Goal: Transaction & Acquisition: Purchase product/service

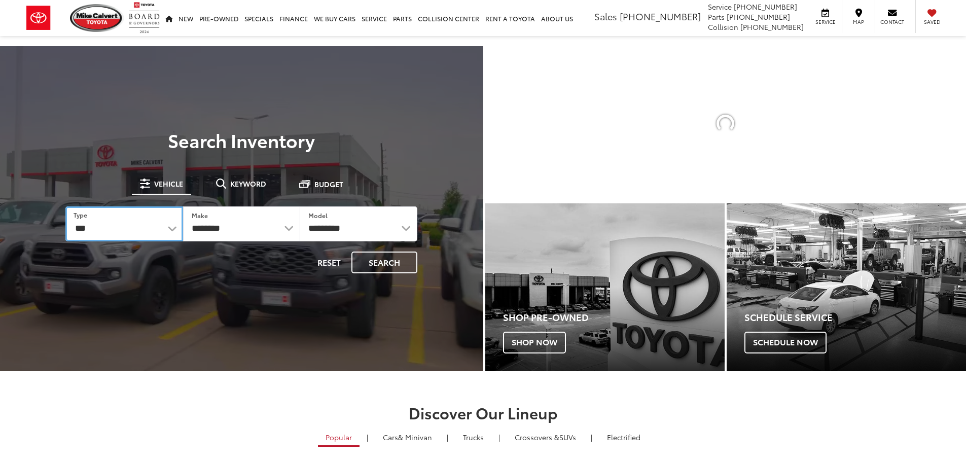
click at [177, 228] on select "*** *** **** *********" at bounding box center [123, 223] width 117 height 35
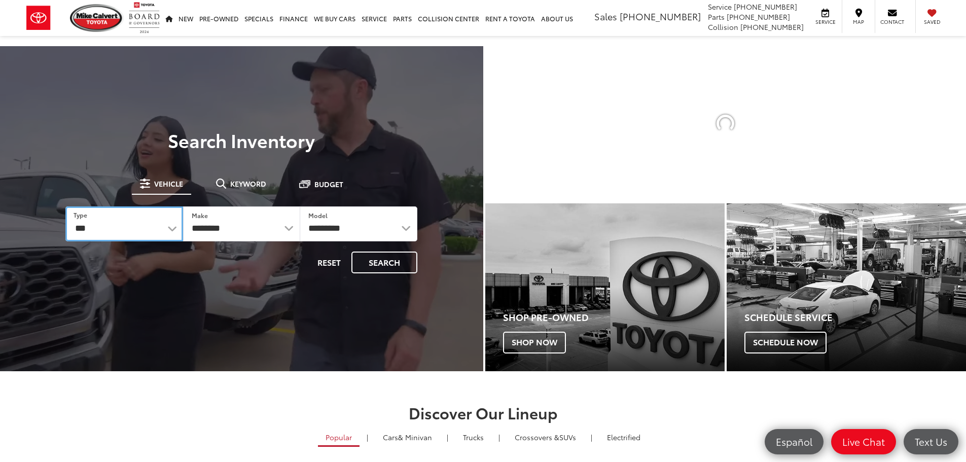
select select "******"
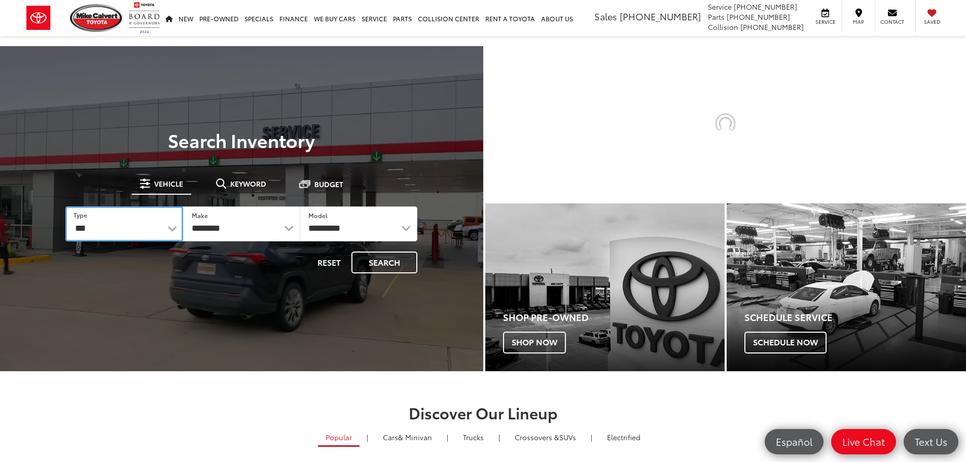
click at [65, 206] on select "*** *** **** *********" at bounding box center [123, 223] width 117 height 35
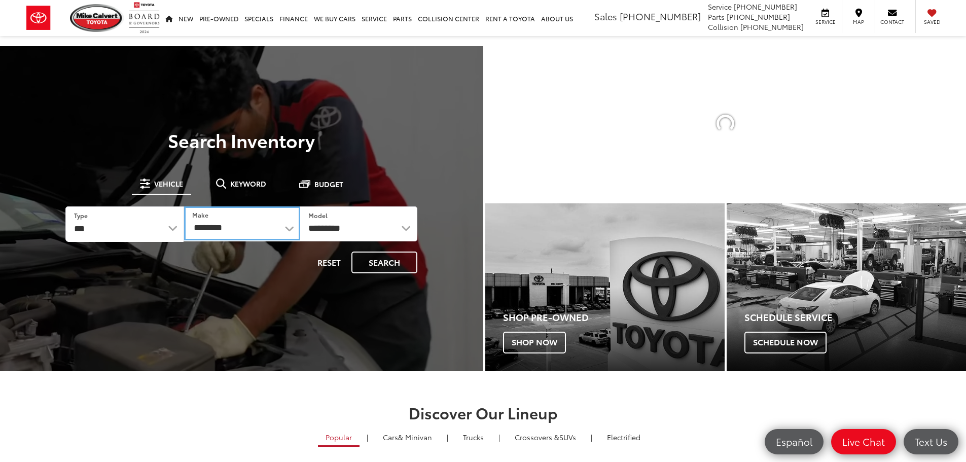
click at [250, 227] on select "********" at bounding box center [242, 223] width 116 height 34
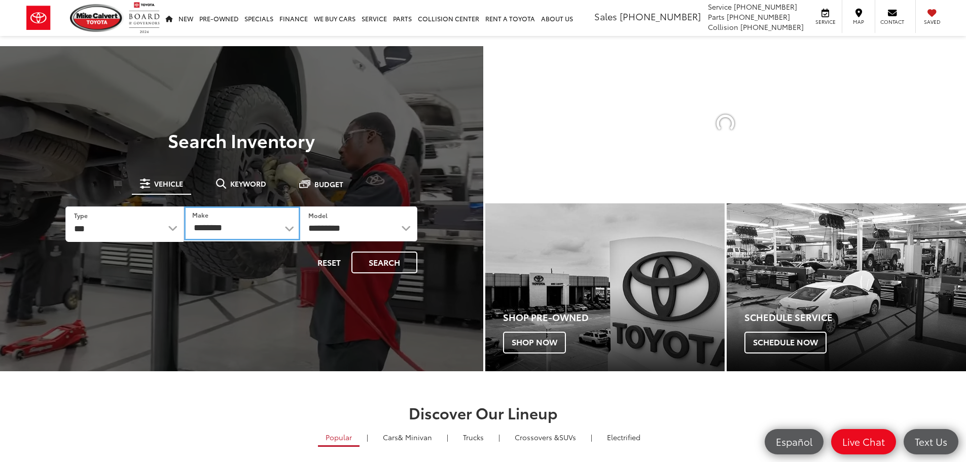
select select "******"
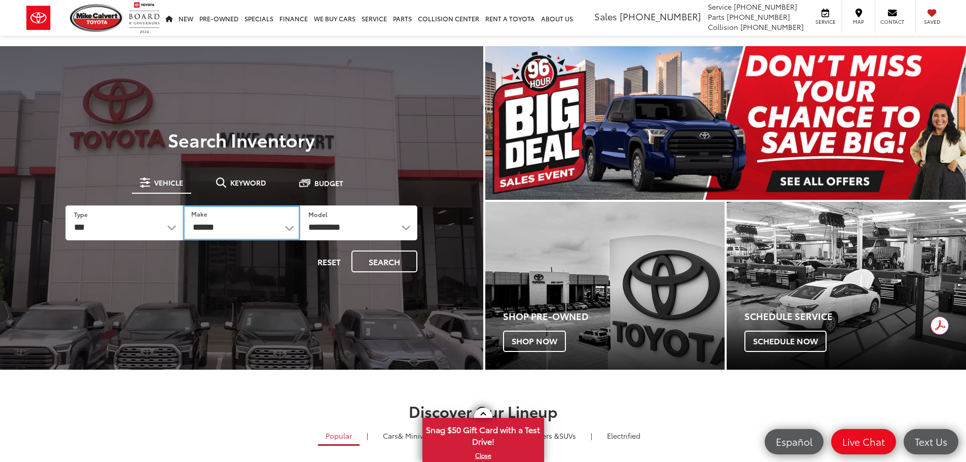
click at [183, 205] on select "******** ******" at bounding box center [241, 222] width 117 height 35
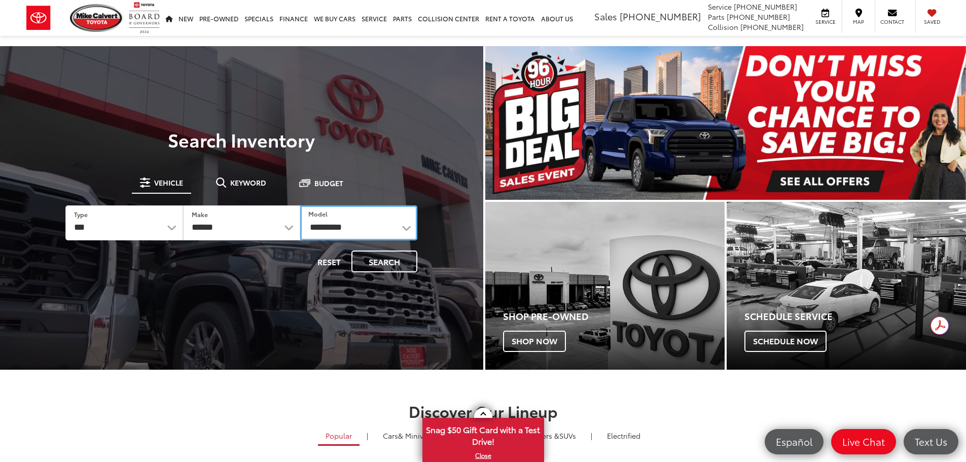
click at [335, 233] on select "**********" at bounding box center [358, 222] width 117 height 35
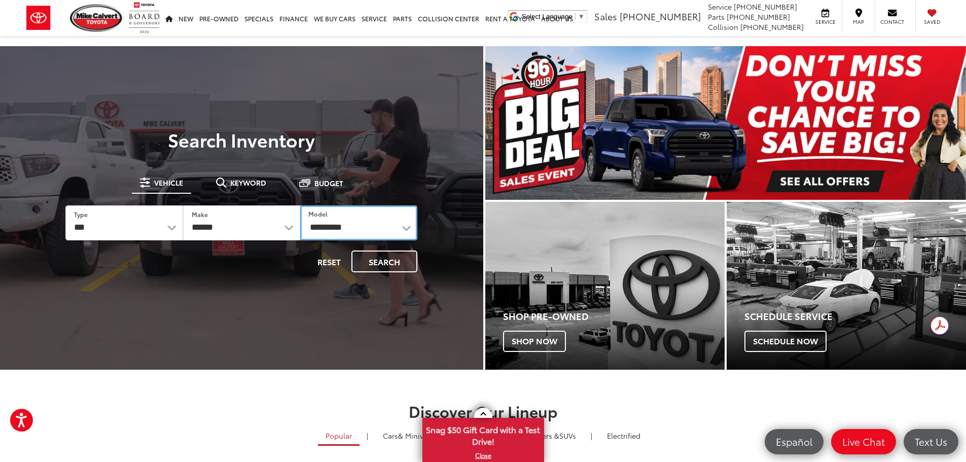
select select "*****"
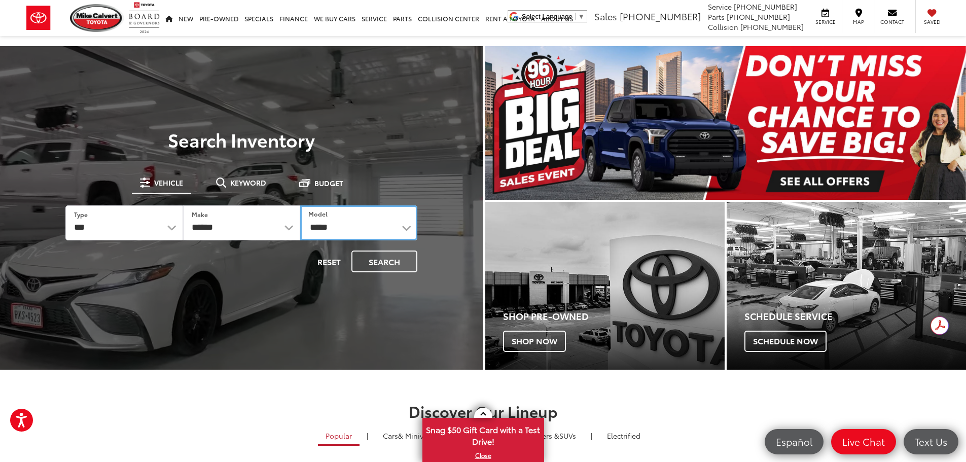
click at [300, 205] on select "**********" at bounding box center [358, 222] width 117 height 35
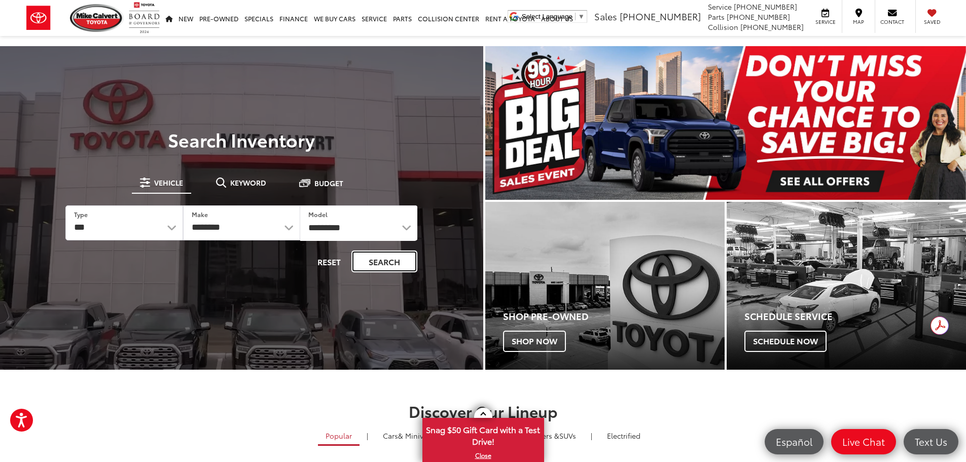
click at [377, 259] on button "Search" at bounding box center [385, 262] width 66 height 22
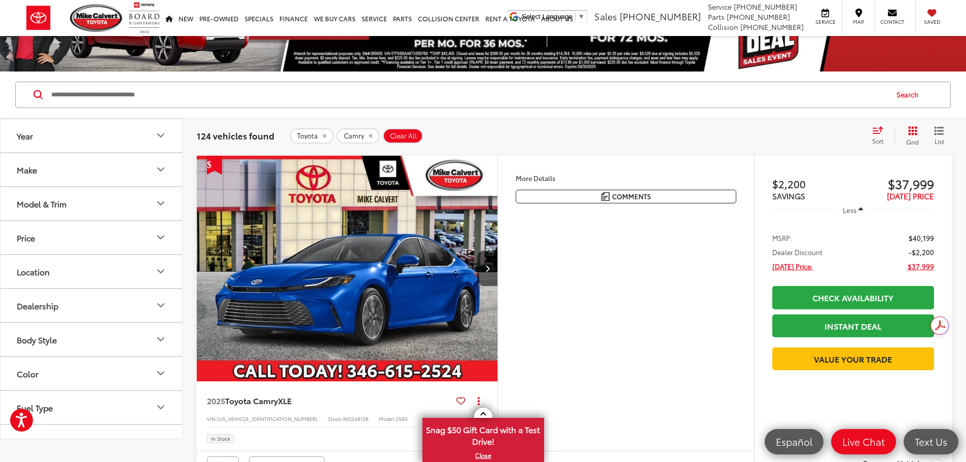
scroll to position [41, 0]
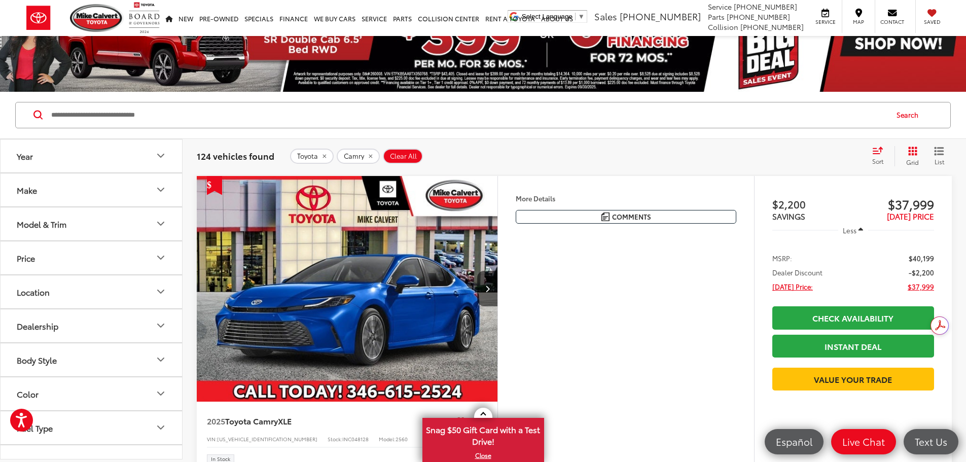
drag, startPoint x: 970, startPoint y: 28, endPoint x: 963, endPoint y: 31, distance: 7.7
click at [880, 151] on icon "Select sort value" at bounding box center [878, 151] width 11 height 8
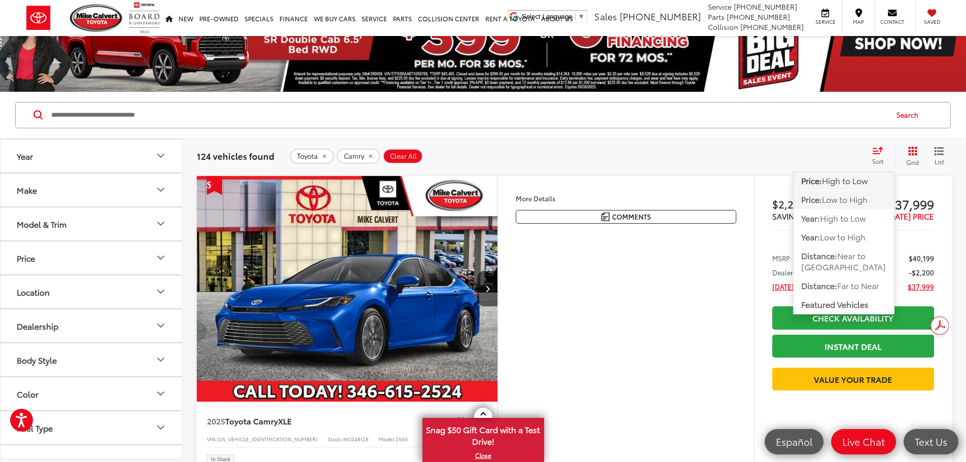
click at [837, 201] on span "Low to High" at bounding box center [845, 199] width 46 height 12
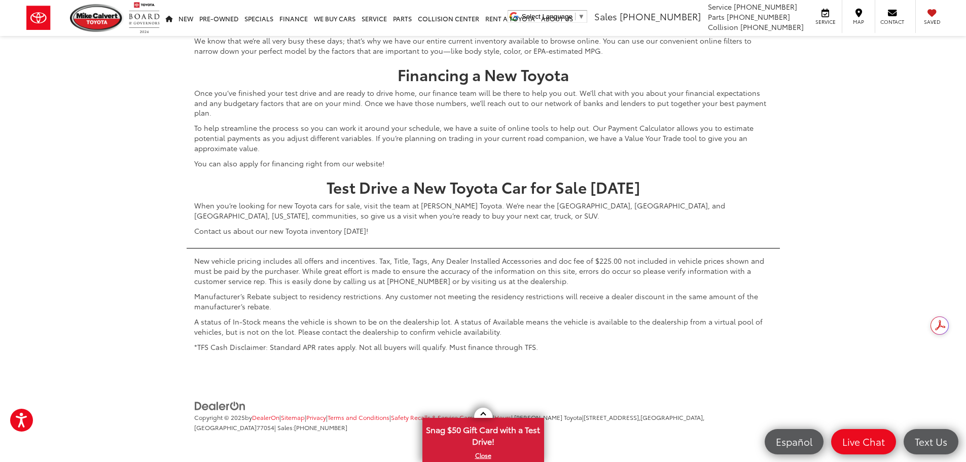
scroll to position [4808, 0]
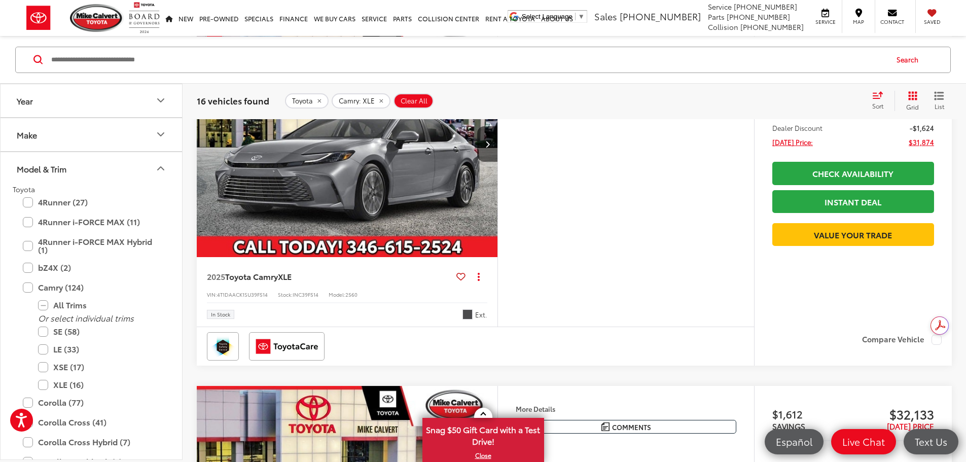
scroll to position [117, 0]
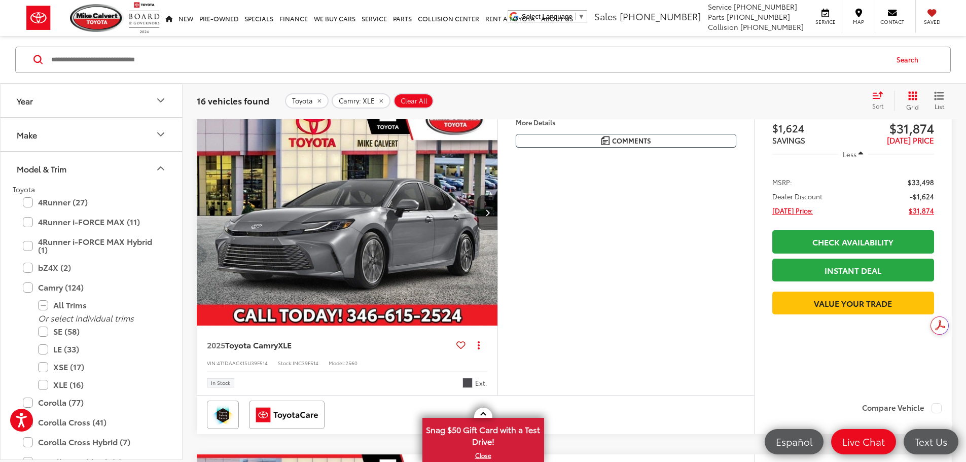
click at [0, 0] on button "More..." at bounding box center [0, 0] width 0 height 0
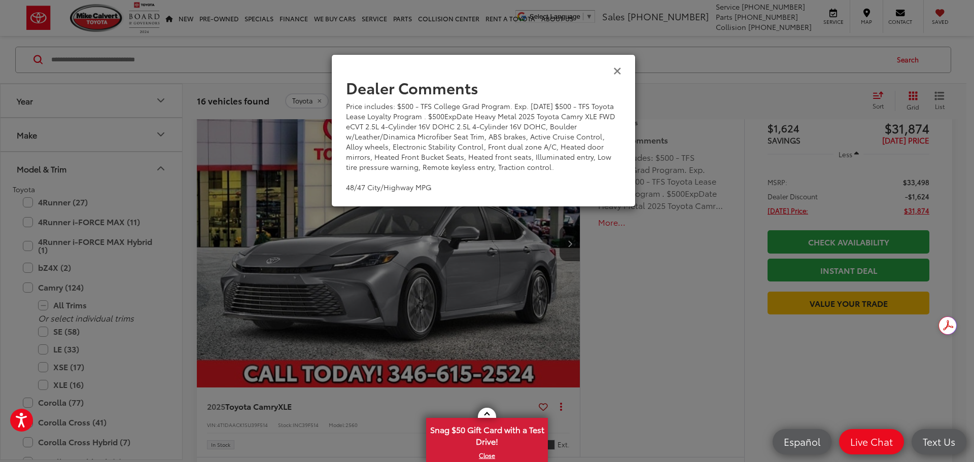
click at [619, 71] on icon "Close" at bounding box center [617, 70] width 8 height 11
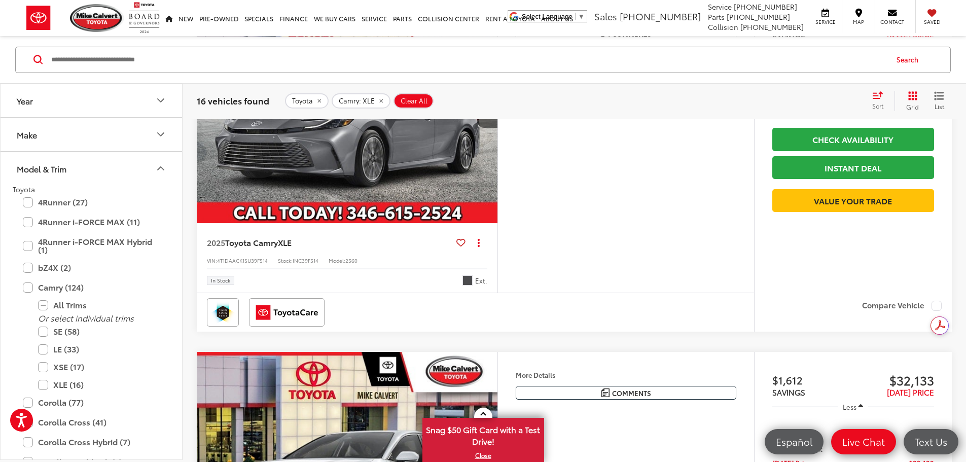
scroll to position [213, 0]
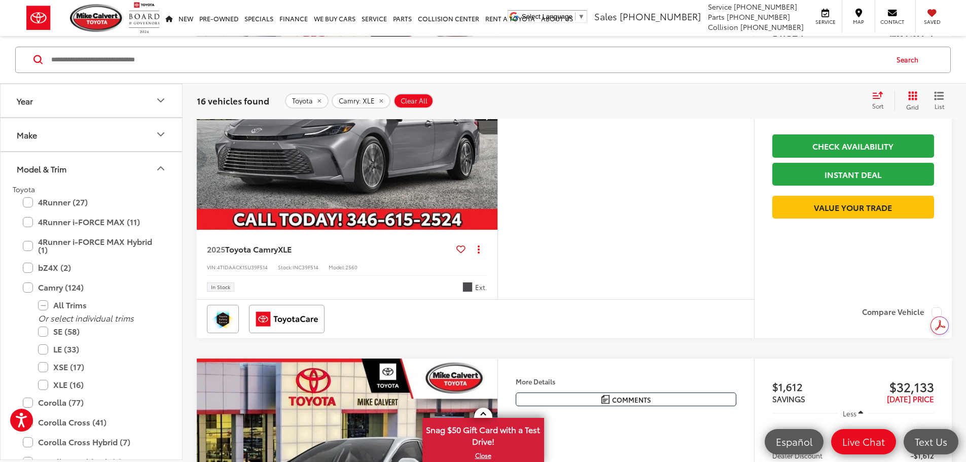
click at [481, 225] on img "2025 Toyota Camry XLE 0" at bounding box center [347, 117] width 302 height 227
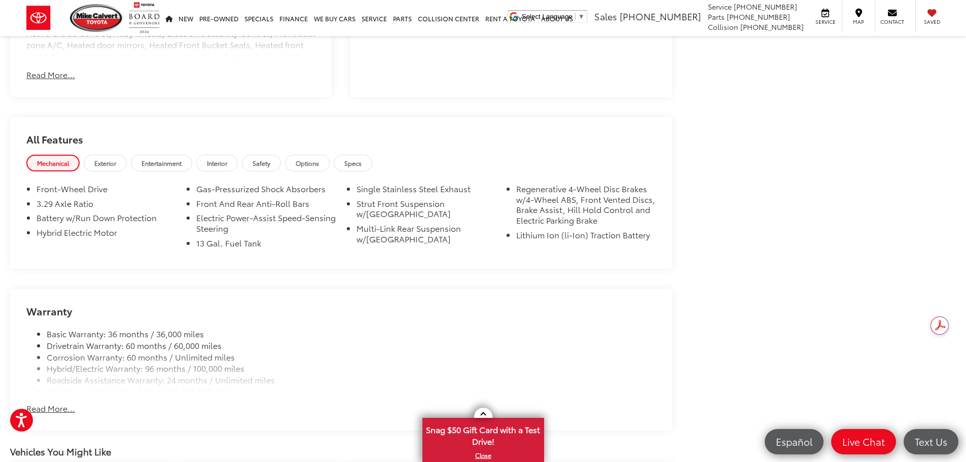
scroll to position [814, 0]
click at [208, 168] on link "Interior" at bounding box center [217, 165] width 42 height 17
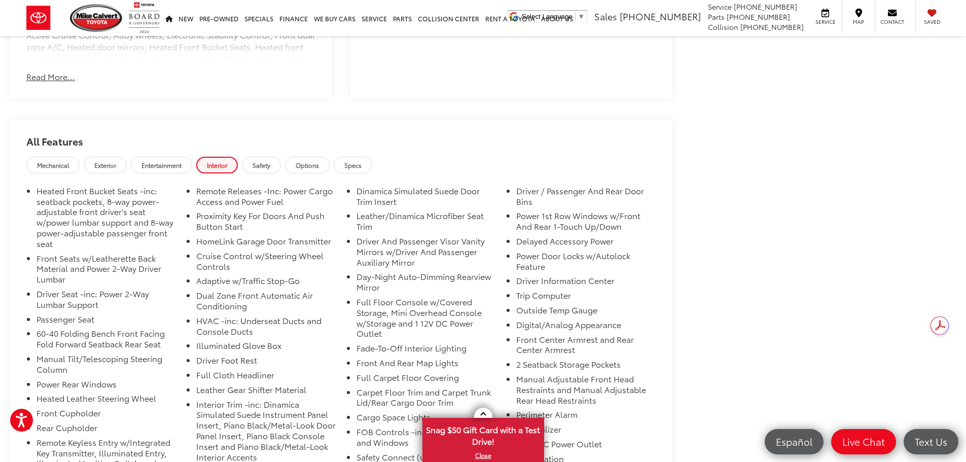
click at [152, 253] on li "Front Seats w/Leatherette Back Material and Power 2-Way Driver Lumbar" at bounding box center [107, 271] width 140 height 36
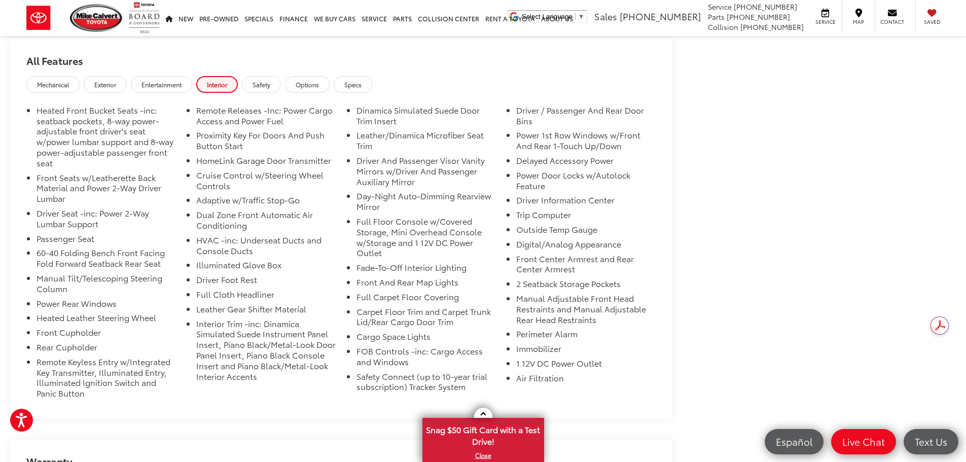
scroll to position [895, 0]
click at [251, 168] on li "HomeLink Garage Door Transmitter" at bounding box center [266, 162] width 140 height 15
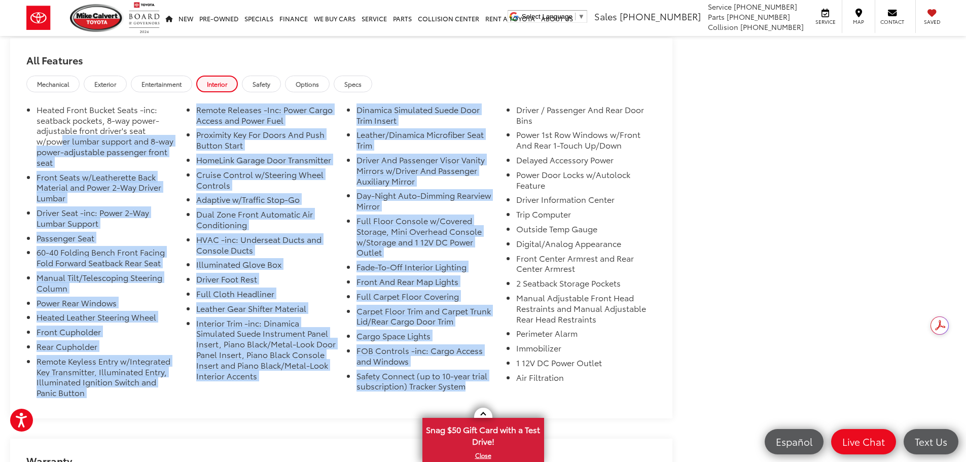
drag, startPoint x: 469, startPoint y: 387, endPoint x: 74, endPoint y: 150, distance: 460.1
click at [74, 150] on ul "Heated Front Bucket Seats -inc: seatback pockets, 8-way power-adjustable front …" at bounding box center [341, 254] width 630 height 298
click at [77, 152] on li "Heated Front Bucket Seats -inc: seatback pockets, 8-way power-adjustable front …" at bounding box center [107, 138] width 140 height 67
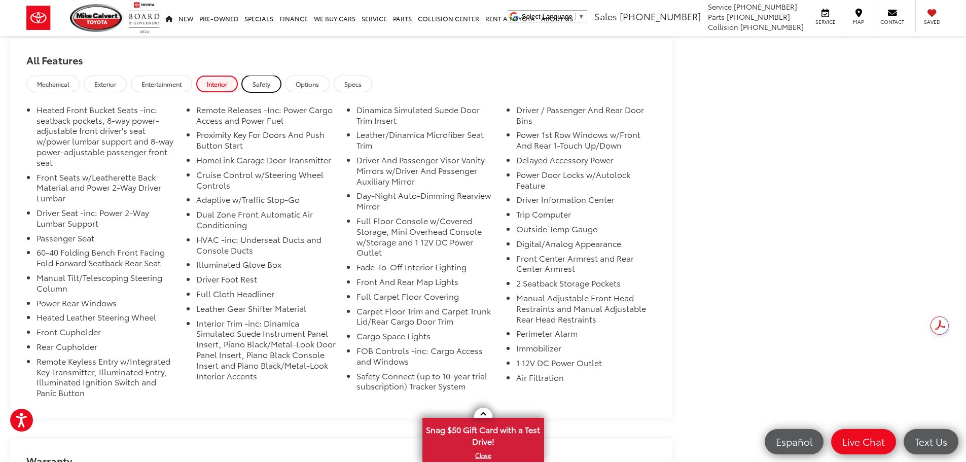
click at [270, 83] on span "Safety" at bounding box center [262, 84] width 18 height 9
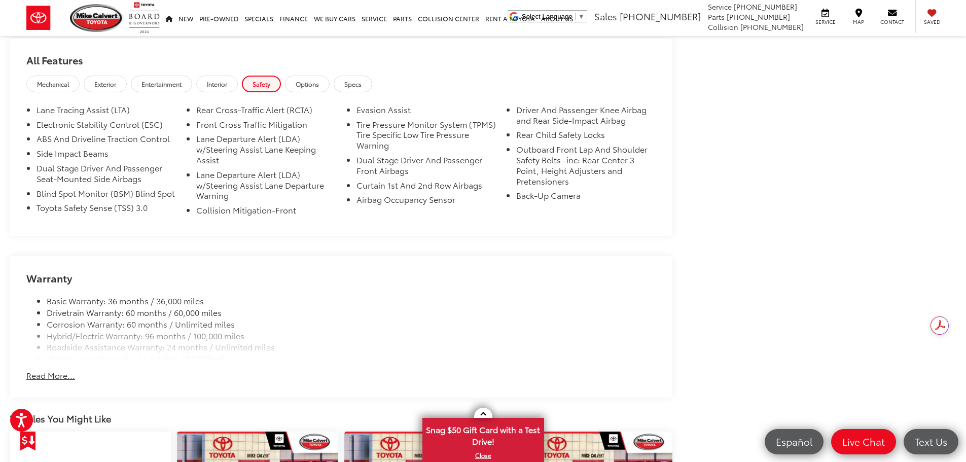
click at [255, 211] on li "Collision Mitigation-Front" at bounding box center [266, 212] width 140 height 15
click at [236, 180] on li "Lane Departure Alert (LDA) w/Steering Assist Lane Departure Warning" at bounding box center [266, 187] width 140 height 36
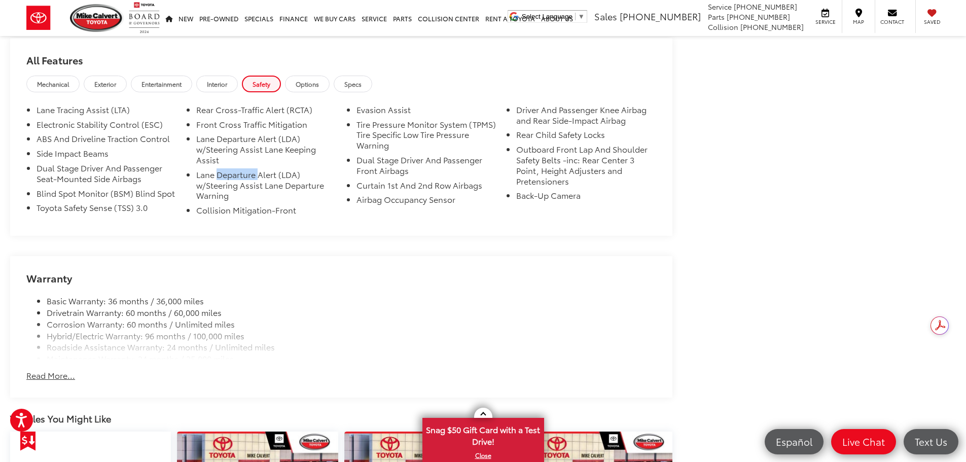
click at [236, 180] on li "Lane Departure Alert (LDA) w/Steering Assist Lane Departure Warning" at bounding box center [266, 187] width 140 height 36
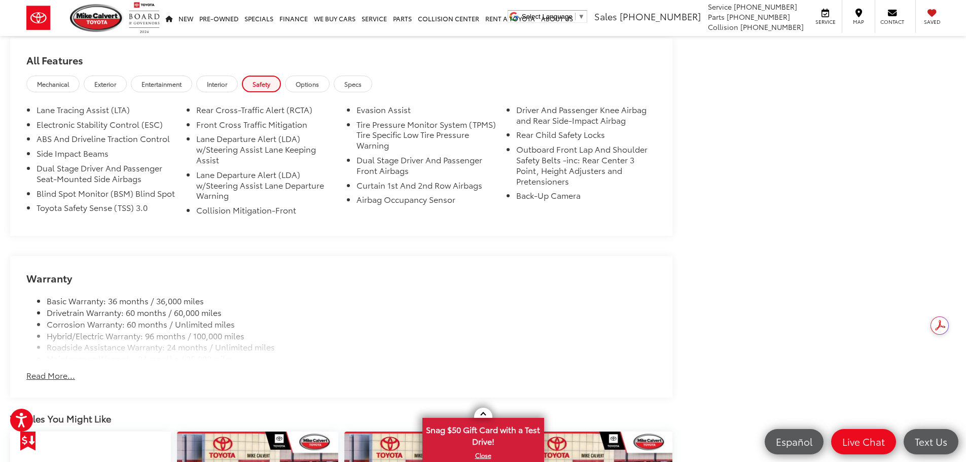
click at [372, 164] on li "Dual Stage Driver And Passenger Front Airbags" at bounding box center [427, 167] width 140 height 25
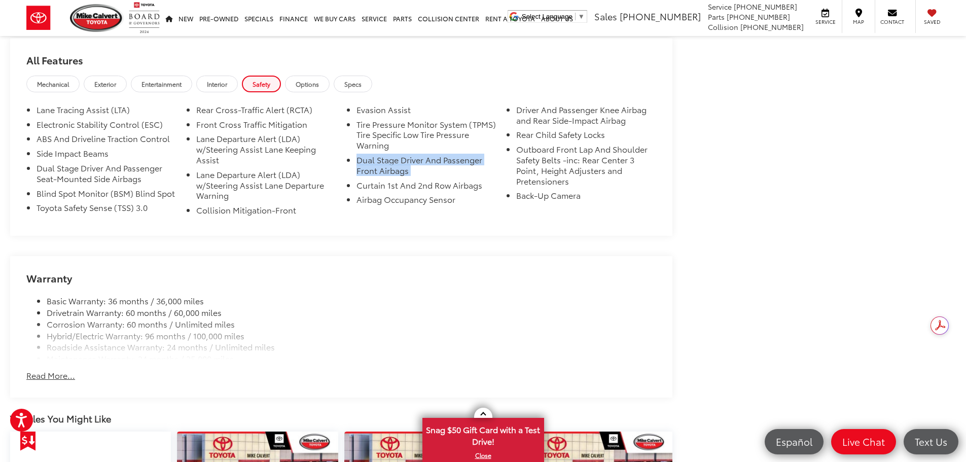
click at [372, 164] on li "Dual Stage Driver And Passenger Front Airbags" at bounding box center [427, 167] width 140 height 25
click at [379, 188] on li "Curtain 1st And 2nd Row Airbags" at bounding box center [427, 187] width 140 height 15
drag, startPoint x: 379, startPoint y: 188, endPoint x: 365, endPoint y: 200, distance: 18.7
click at [365, 200] on li "Airbag Occupancy Sensor" at bounding box center [427, 201] width 140 height 15
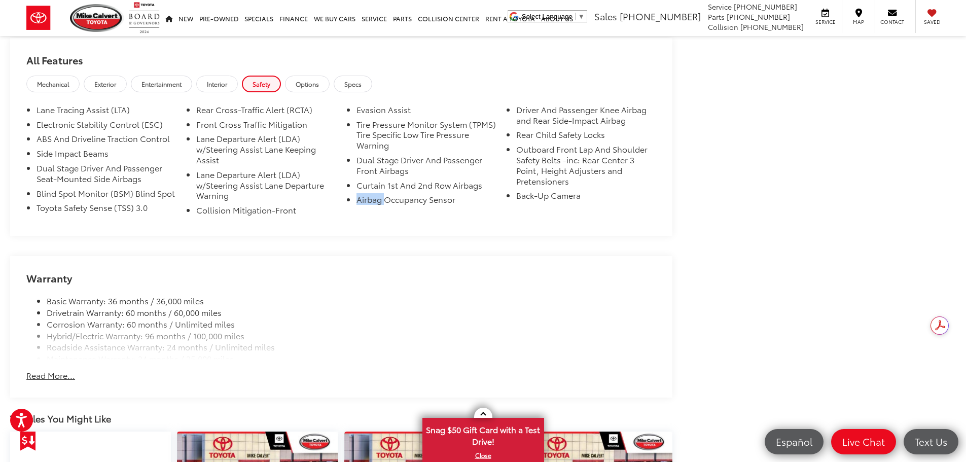
click at [365, 200] on li "Airbag Occupancy Sensor" at bounding box center [427, 201] width 140 height 15
click at [141, 178] on li "Dual Stage Driver And Passenger Seat-Mounted Side Airbags" at bounding box center [107, 175] width 140 height 25
click at [48, 379] on button "Read More..." at bounding box center [50, 376] width 49 height 12
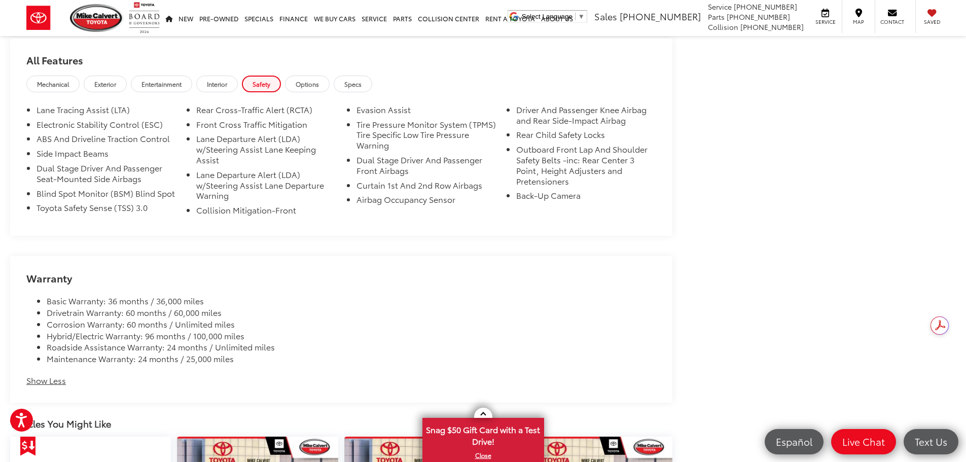
click at [237, 359] on li "Maintenance Warranty: 24 months / 25,000 miles" at bounding box center [351, 359] width 609 height 12
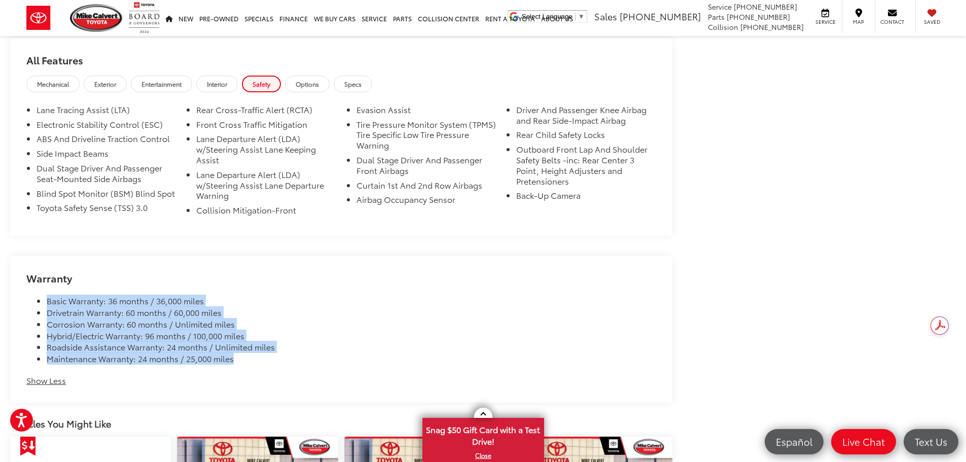
drag, startPoint x: 237, startPoint y: 359, endPoint x: 44, endPoint y: 294, distance: 203.3
click at [44, 294] on div "Basic Warranty: 36 months / 36,000 miles Drivetrain Warranty: 60 months / 60,00…" at bounding box center [341, 324] width 630 height 81
click at [105, 331] on li "Hybrid/Electric Warranty: 96 months / 100,000 miles" at bounding box center [351, 336] width 609 height 12
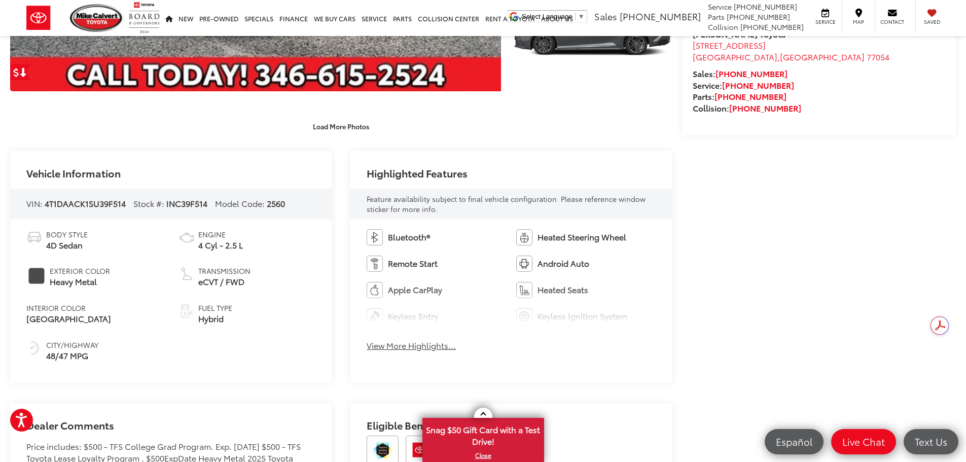
scroll to position [355, 0]
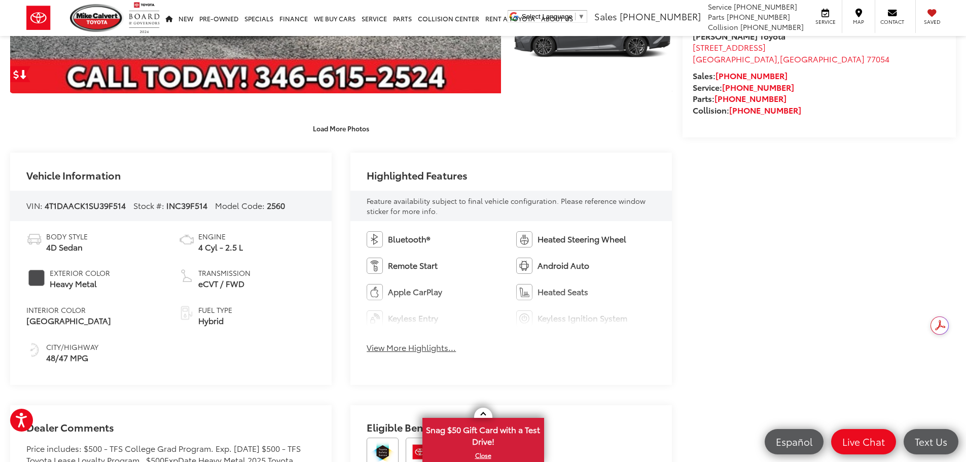
click at [417, 350] on button "View More Highlights..." at bounding box center [411, 348] width 89 height 12
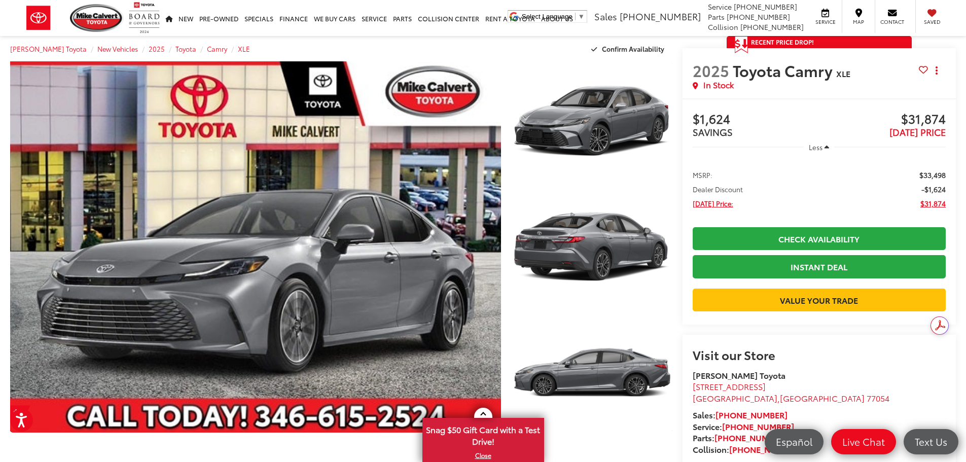
scroll to position [0, 0]
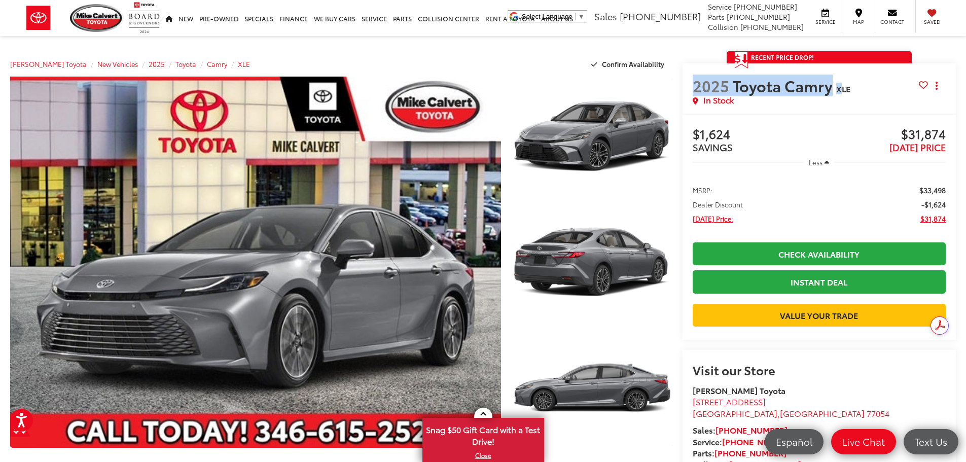
drag, startPoint x: 841, startPoint y: 88, endPoint x: 696, endPoint y: 86, distance: 145.6
click at [696, 86] on h2 "2025 Toyota Camry XLE" at bounding box center [806, 86] width 226 height 18
click at [696, 86] on span "2025" at bounding box center [711, 86] width 37 height 22
drag, startPoint x: 696, startPoint y: 86, endPoint x: 854, endPoint y: 84, distance: 158.8
click at [854, 84] on h2 "2025 Toyota Camry XLE" at bounding box center [806, 86] width 226 height 18
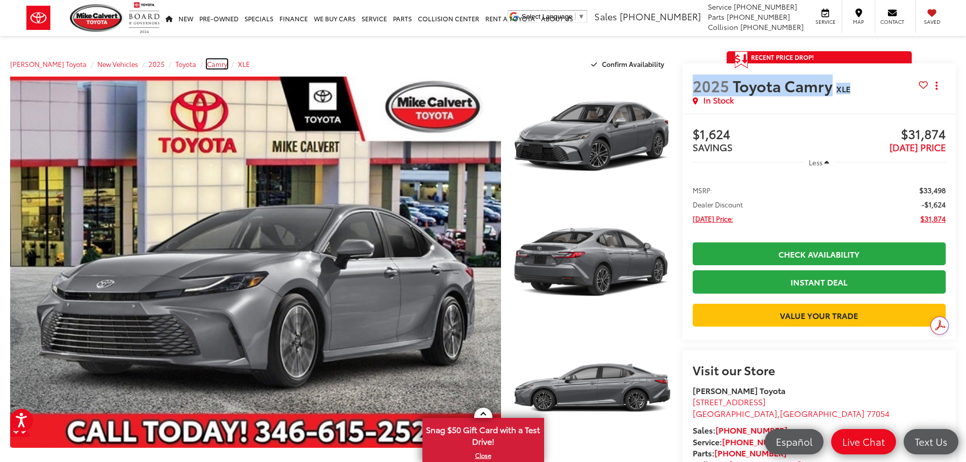
click at [207, 65] on span "Camry" at bounding box center [217, 63] width 20 height 9
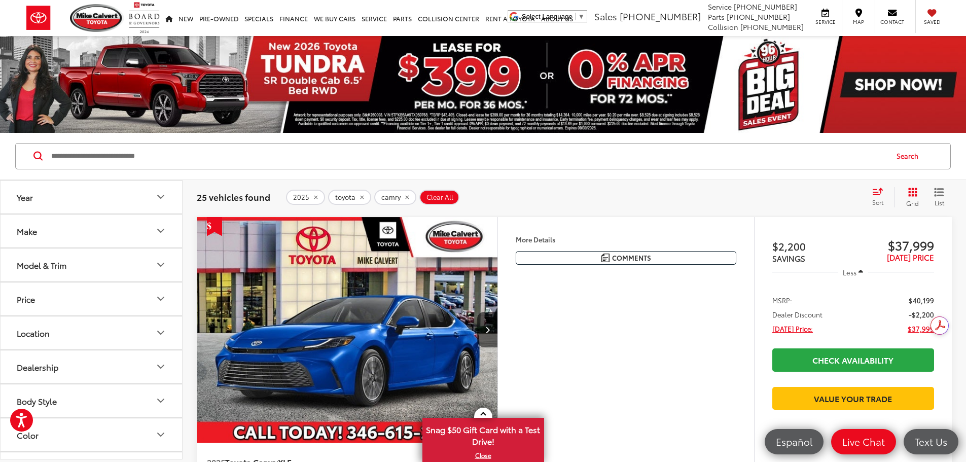
click at [162, 229] on icon "Make" at bounding box center [161, 231] width 12 height 12
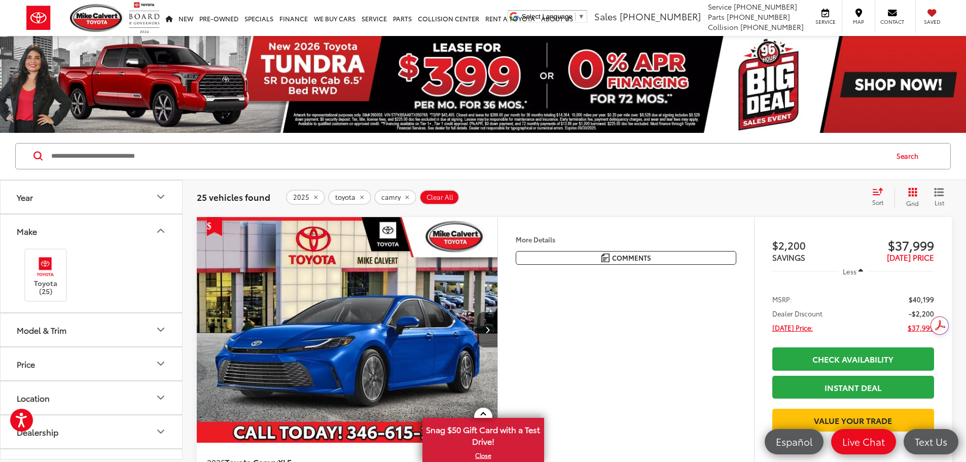
click at [162, 229] on icon "Make" at bounding box center [161, 231] width 12 height 12
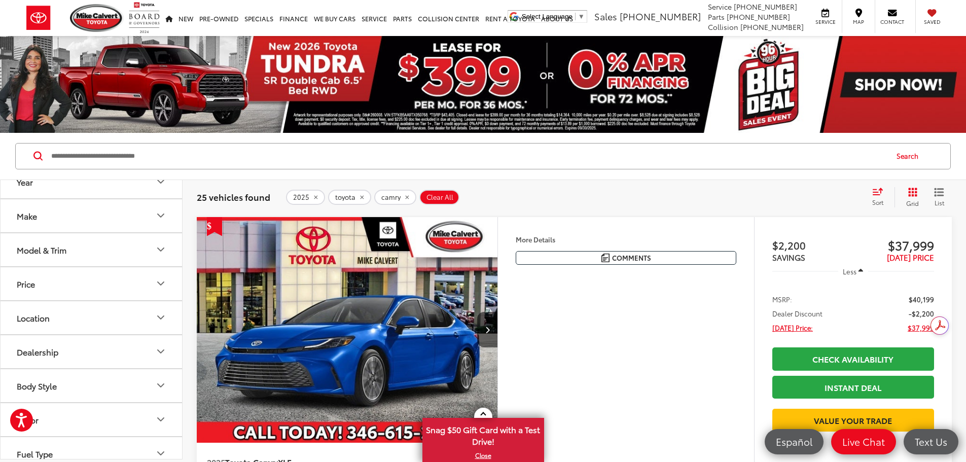
click at [879, 193] on icon "Select sort value" at bounding box center [878, 192] width 11 height 8
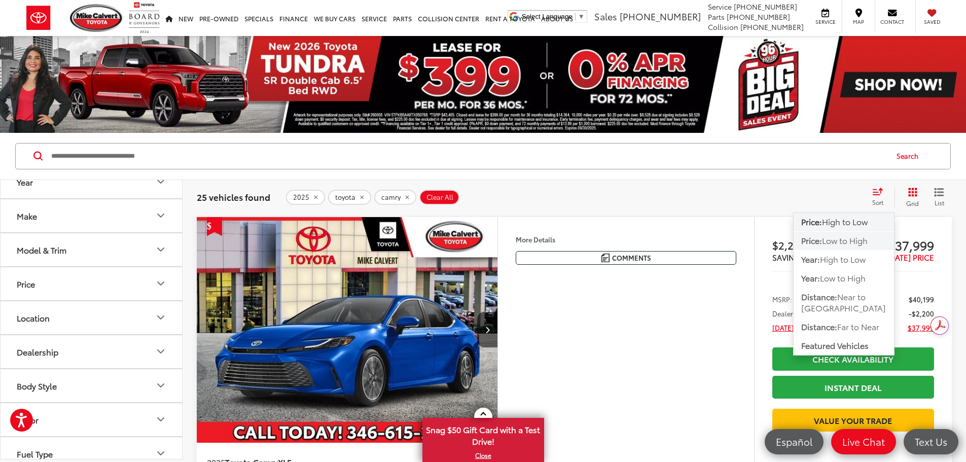
click at [852, 239] on span "Low to High" at bounding box center [845, 240] width 46 height 12
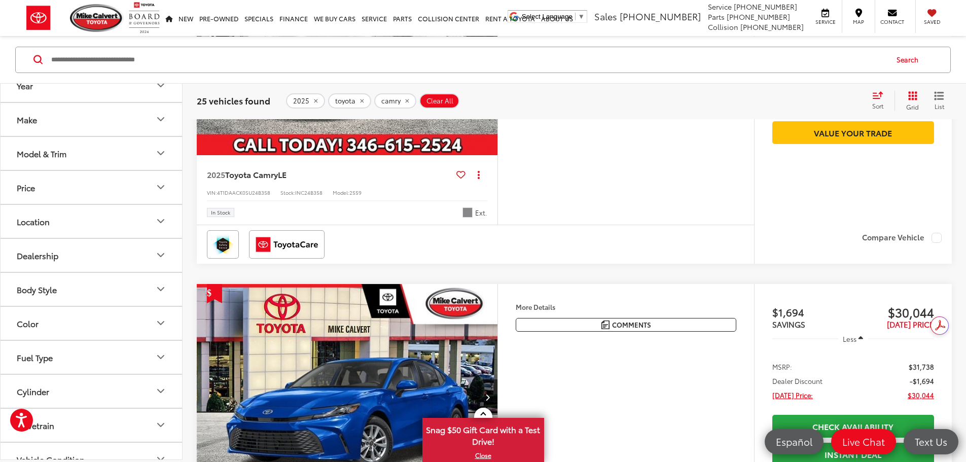
scroll to position [1345, 0]
